Goal: Information Seeking & Learning: Learn about a topic

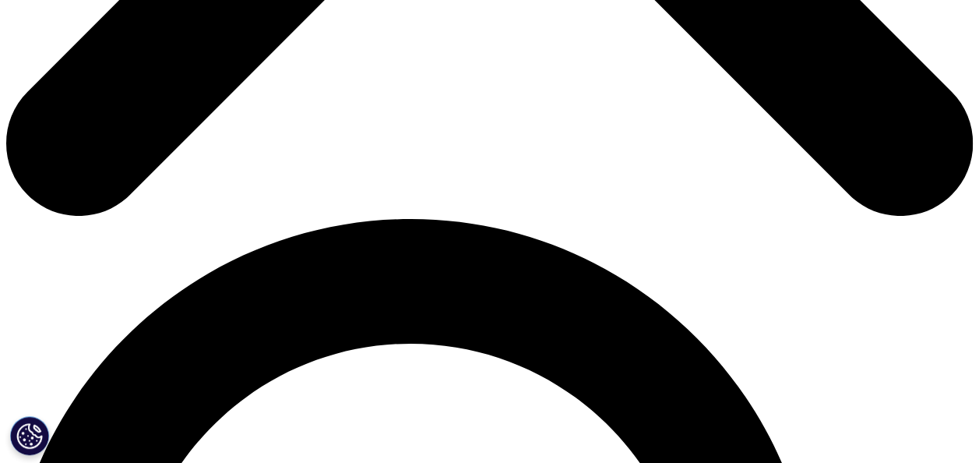
scroll to position [779, 0]
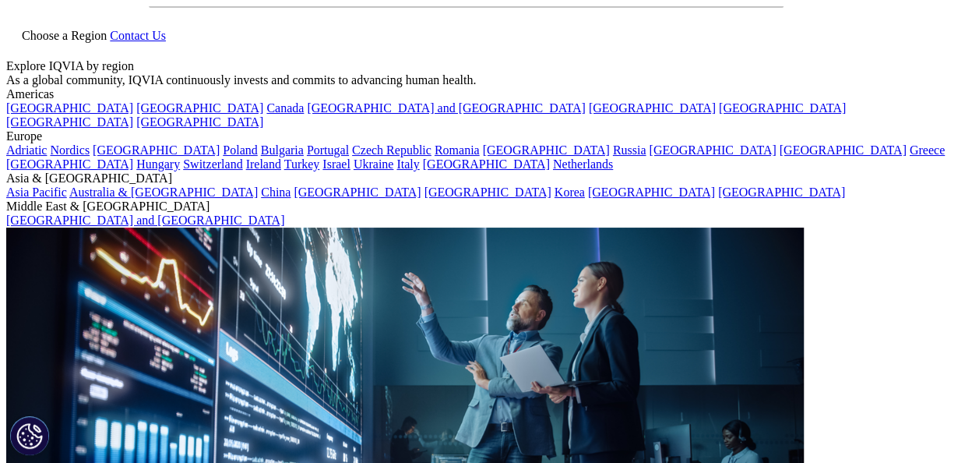
scroll to position [78, 0]
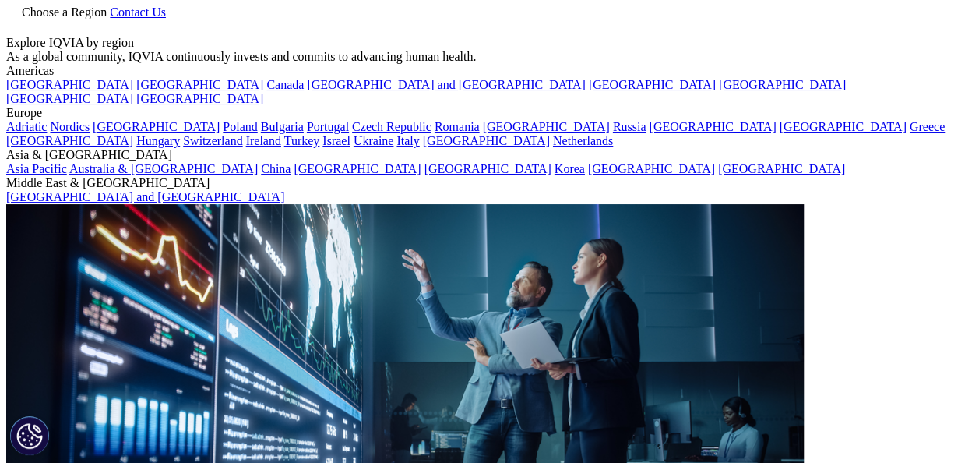
drag, startPoint x: 39, startPoint y: 124, endPoint x: 265, endPoint y: 407, distance: 361.9
copy div "Simpler, Faster and More Robust: Emergence of the Unified Cross-Functional Data…"
drag, startPoint x: 308, startPoint y: 411, endPoint x: 298, endPoint y: 414, distance: 10.4
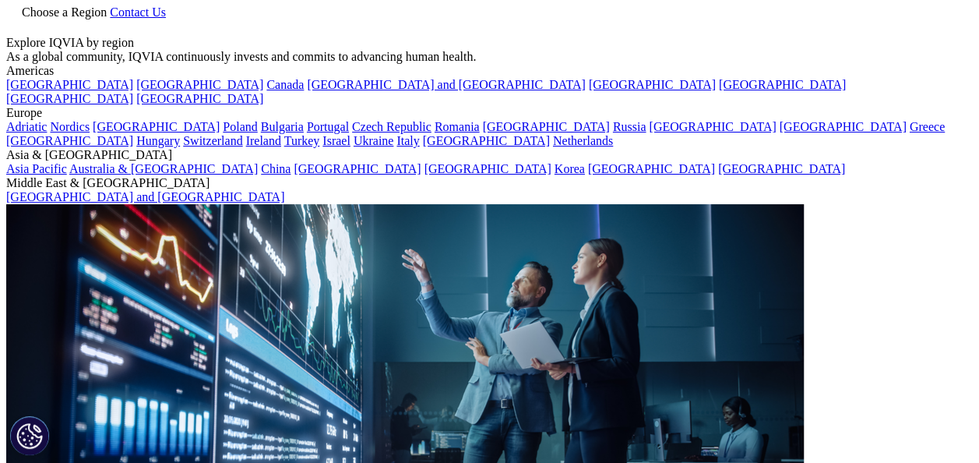
drag, startPoint x: 276, startPoint y: 423, endPoint x: 41, endPoint y: 124, distance: 380.5
copy div "Simpler, Faster and More Robust: Emergence of the Unified Cross-Functional Data…"
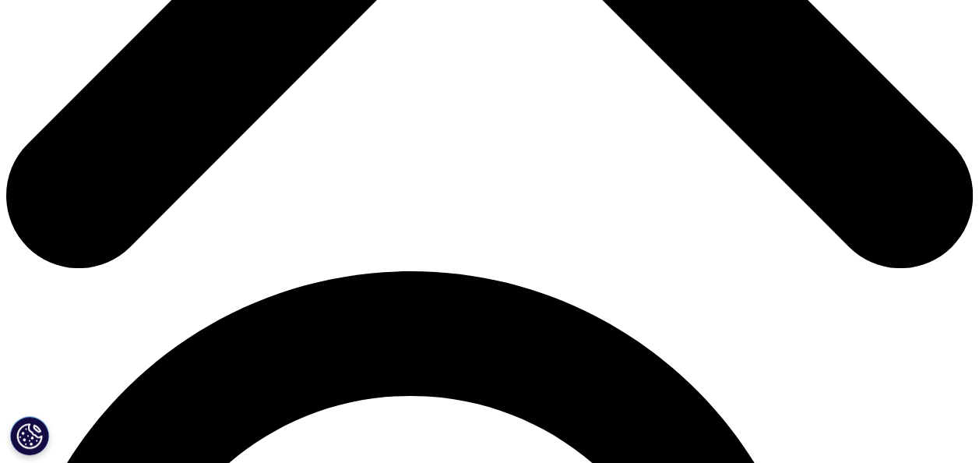
scroll to position [701, 0]
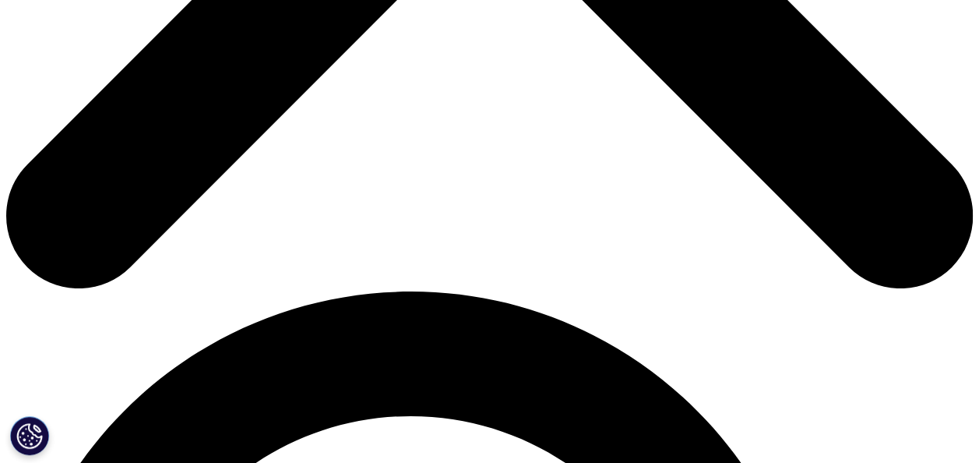
drag, startPoint x: 495, startPoint y: 143, endPoint x: 627, endPoint y: 403, distance: 291.6
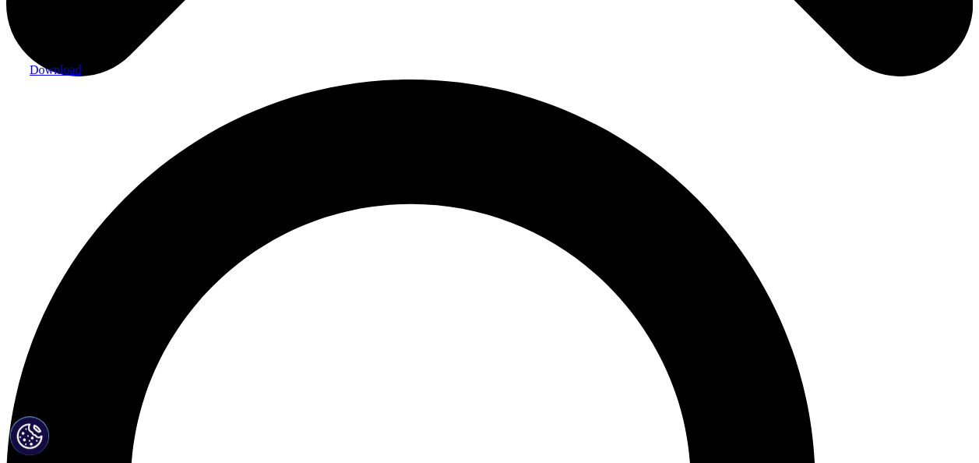
scroll to position [935, 0]
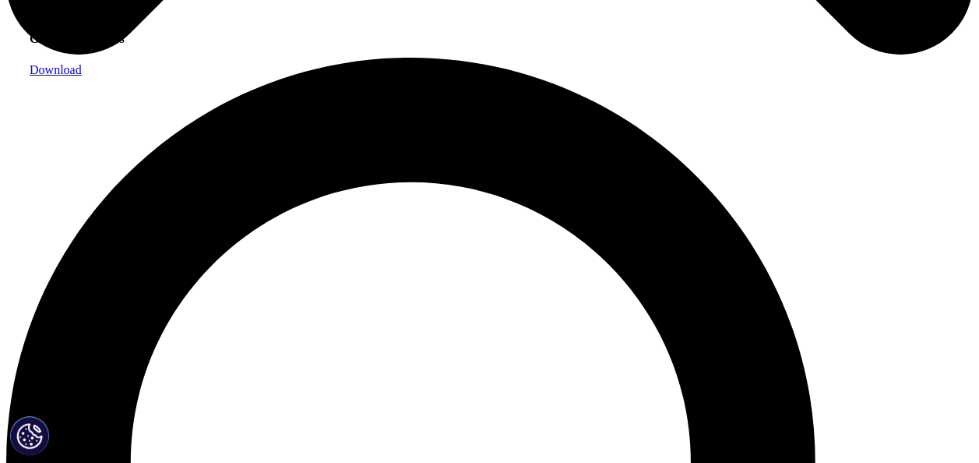
copy div "Lore ipsumd sitametco adipisci elitsed doeiusm tempori utlabore, etd magna al e…"
